Goal: Use online tool/utility: Utilize a website feature to perform a specific function

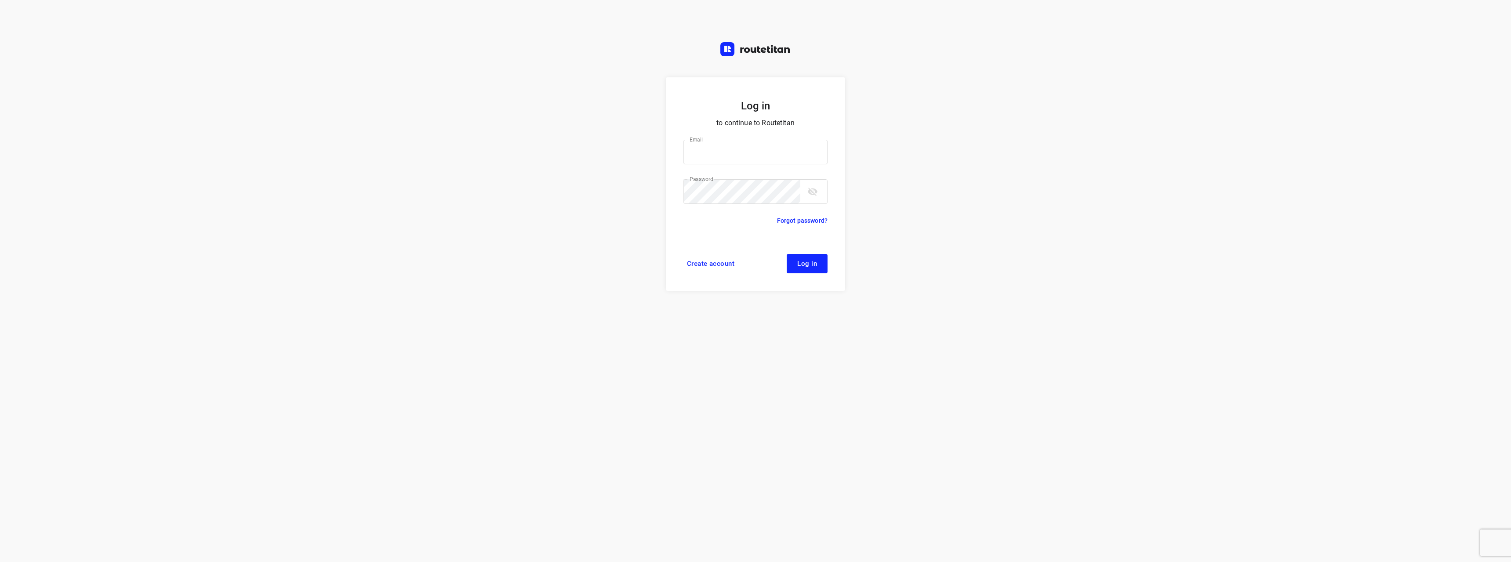
type input "[EMAIL_ADDRESS][DOMAIN_NAME]"
click at [796, 264] on button "Log in" at bounding box center [806, 263] width 41 height 19
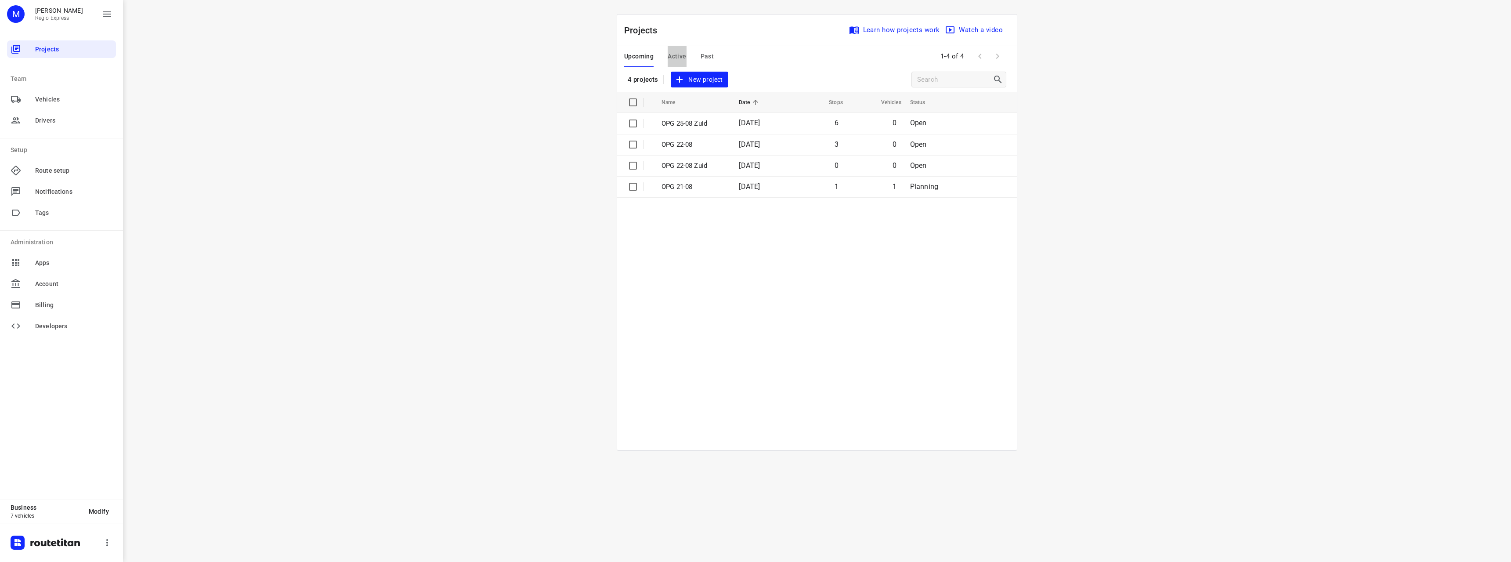
click at [678, 61] on span "Active" at bounding box center [676, 56] width 18 height 11
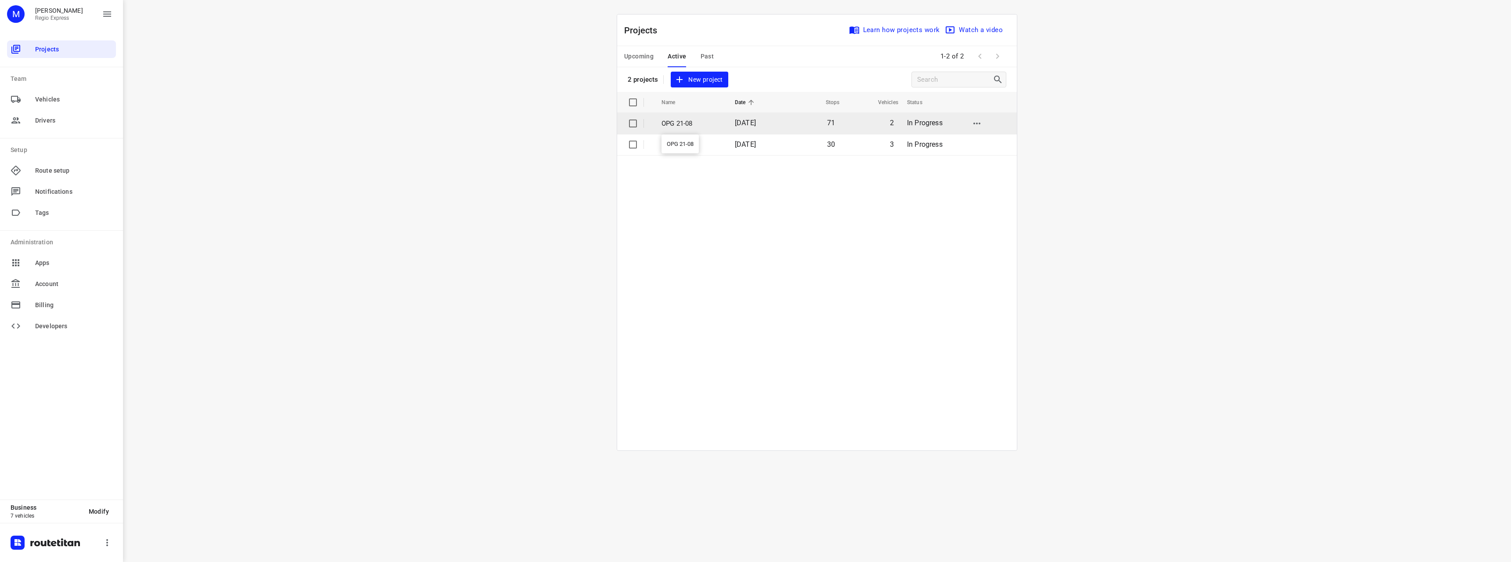
click at [709, 125] on p "OPG 21-08" at bounding box center [691, 124] width 60 height 10
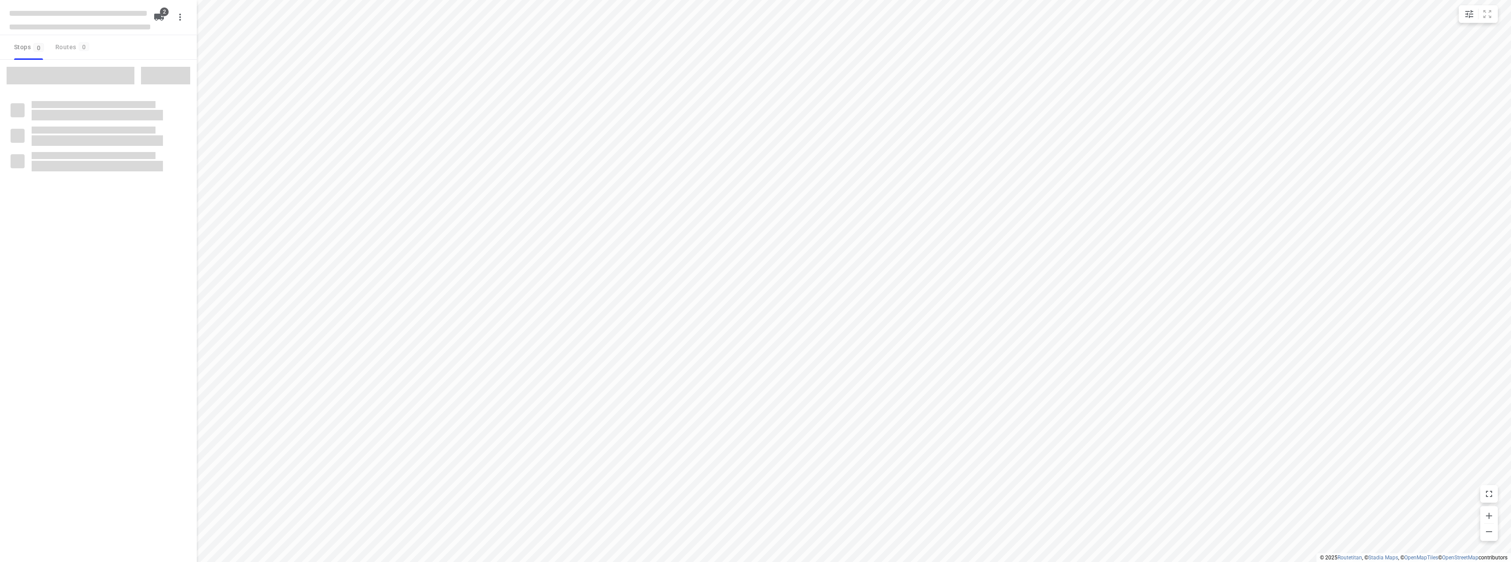
type input "distance"
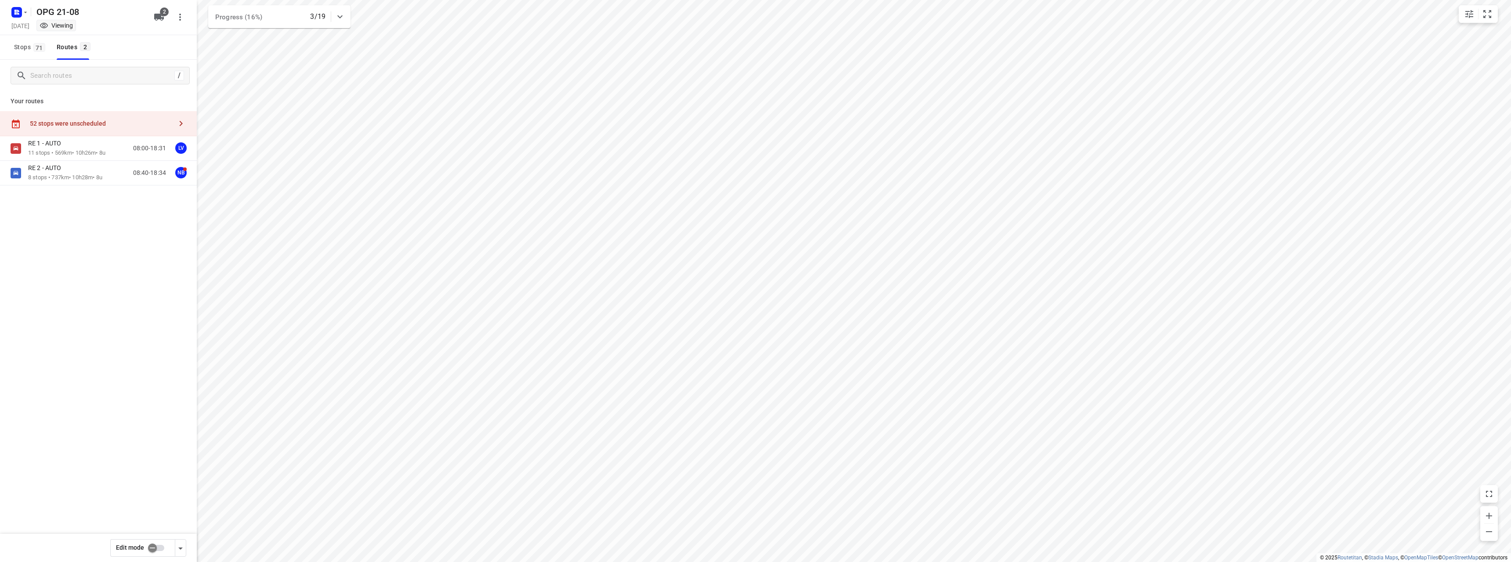
click at [86, 126] on div "52 stops were unscheduled" at bounding box center [101, 123] width 142 height 7
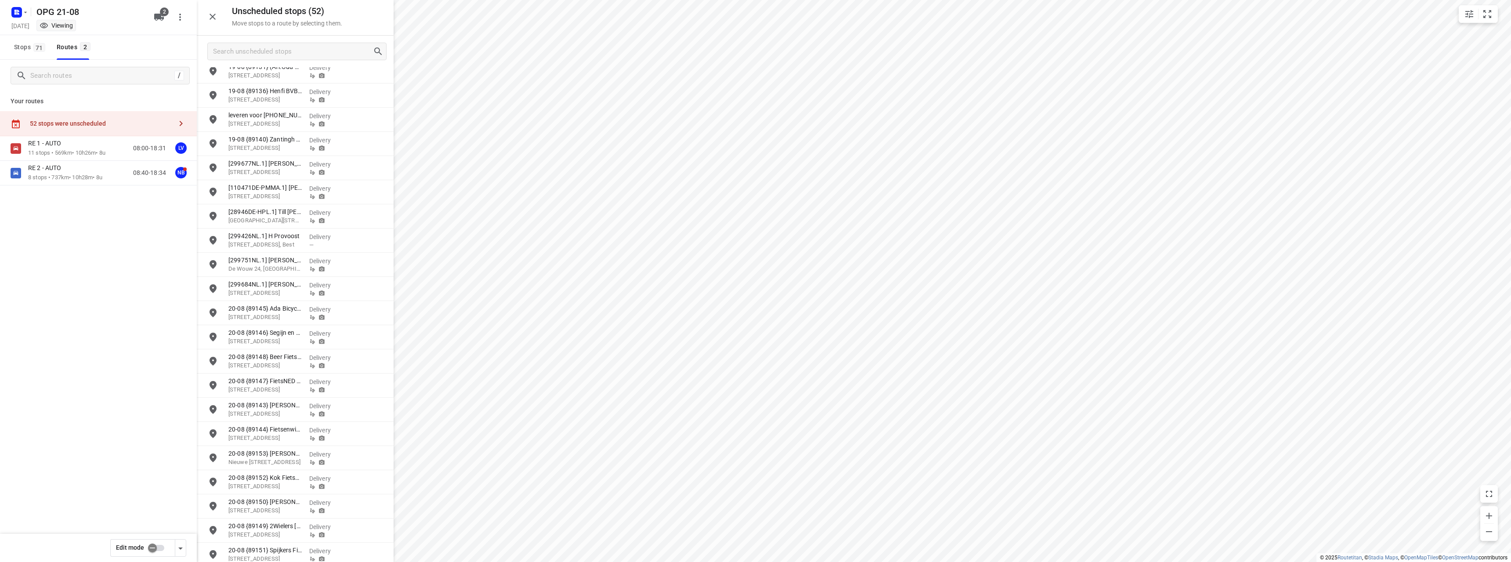
scroll to position [764, 0]
